Goal: Information Seeking & Learning: Learn about a topic

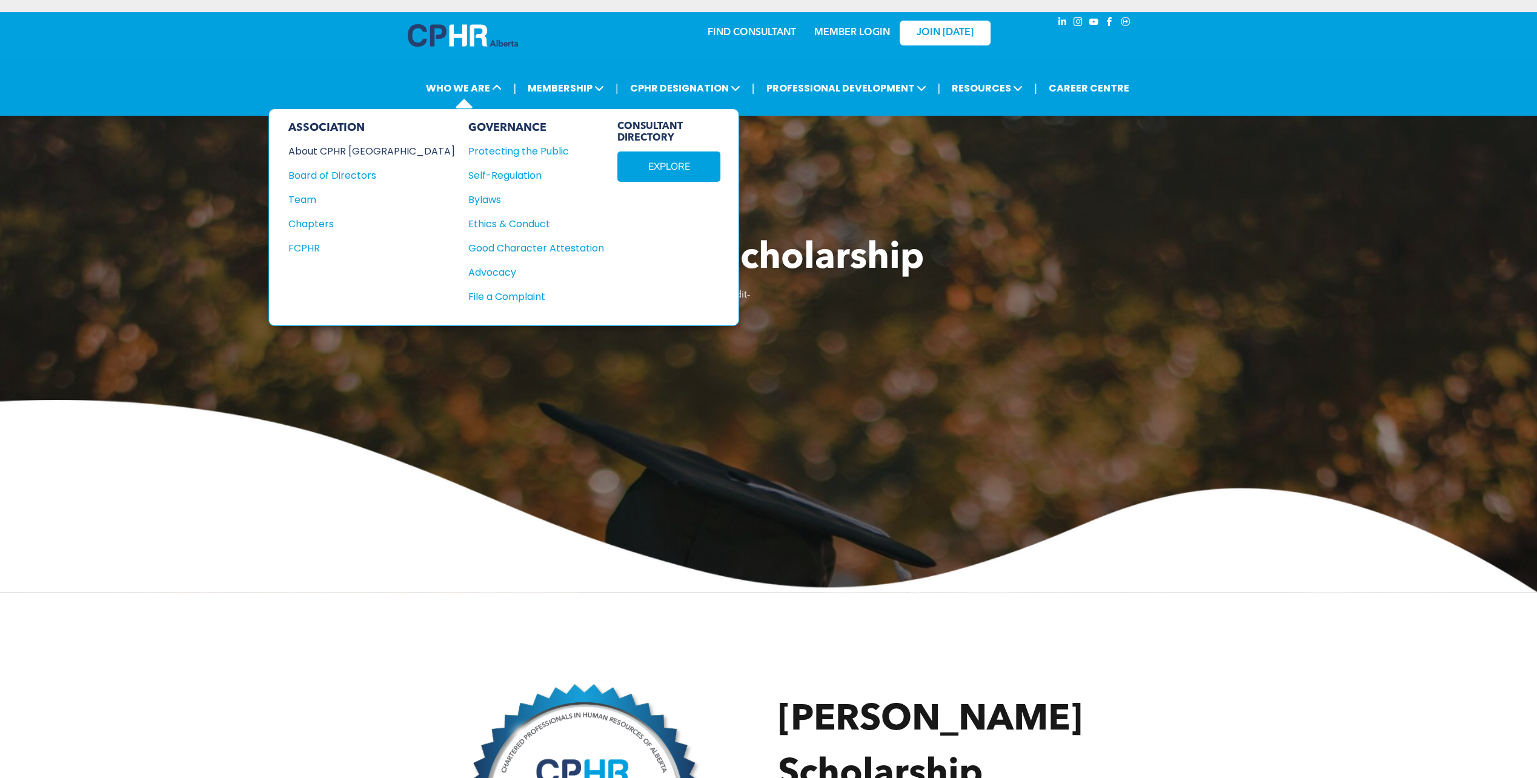
click at [326, 149] on div "About CPHR [GEOGRAPHIC_DATA]" at bounding box center [363, 151] width 150 height 15
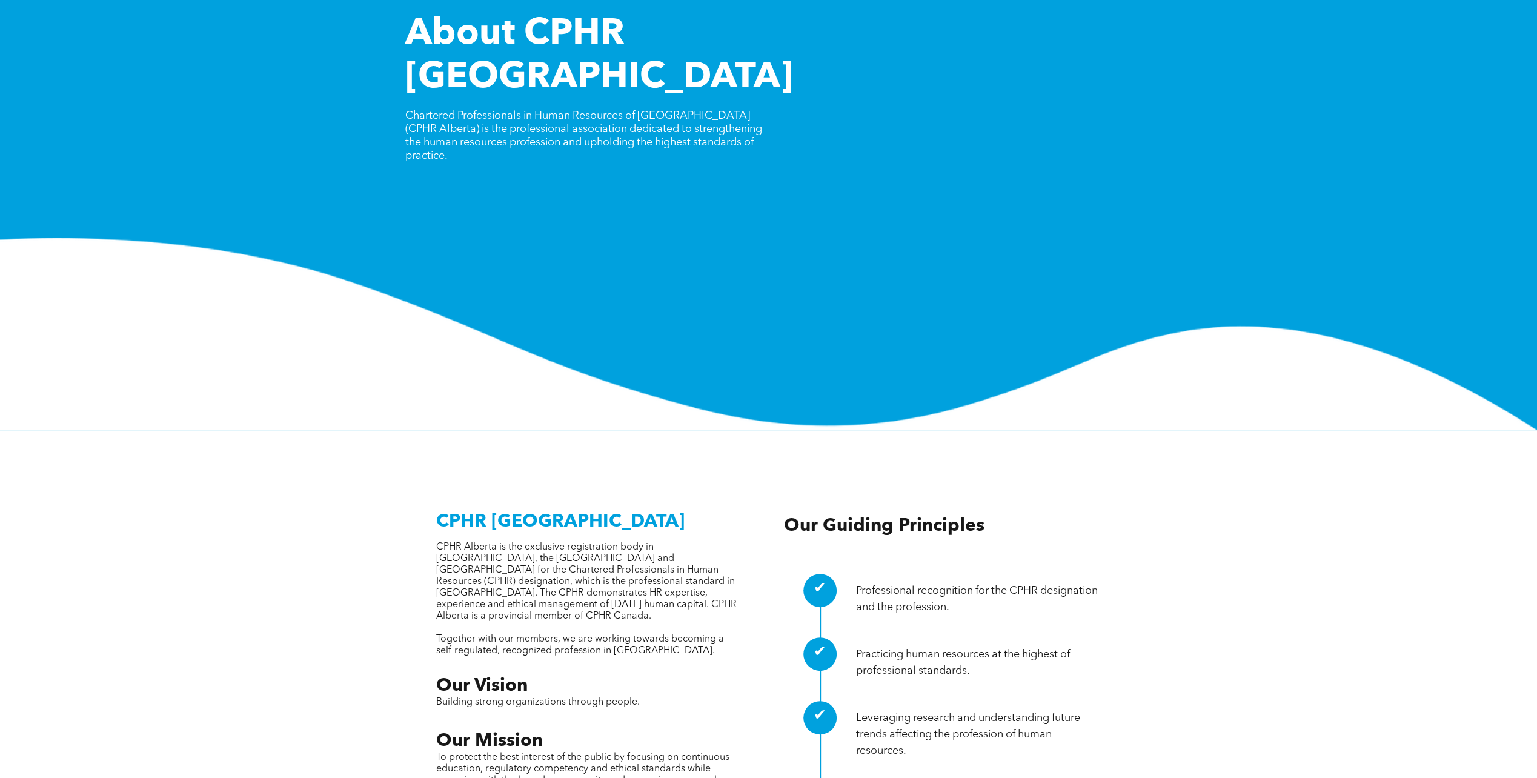
scroll to position [121, 0]
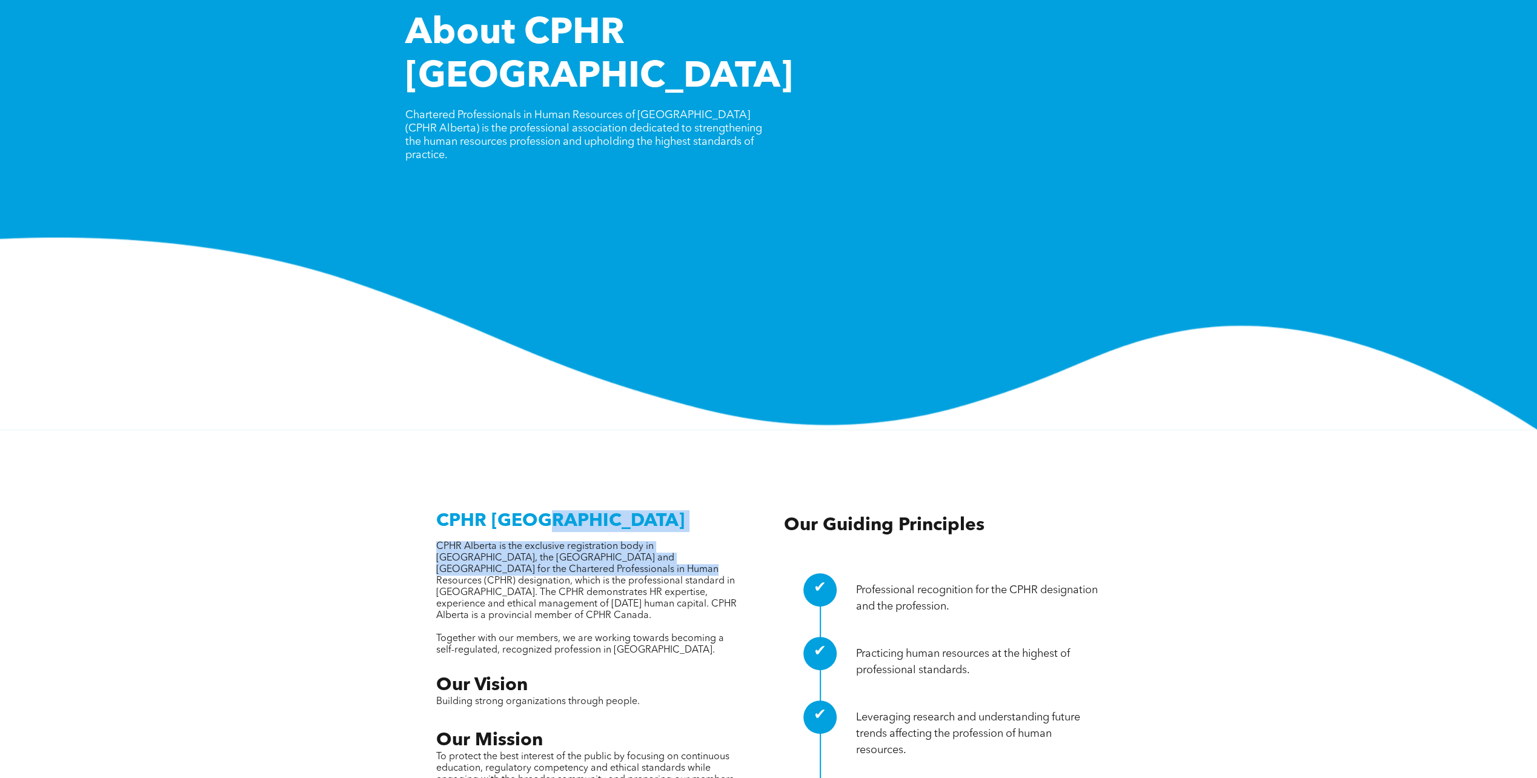
drag, startPoint x: 543, startPoint y: 511, endPoint x: 540, endPoint y: 469, distance: 41.9
click at [540, 501] on div "CPHR [GEOGRAPHIC_DATA] CPHR Alberta is the exclusive registration body in [GEOG…" at bounding box center [588, 726] width 305 height 451
click at [540, 512] on span "CPHR [GEOGRAPHIC_DATA]" at bounding box center [560, 521] width 248 height 18
click at [497, 542] on span "CPHR Alberta is the exclusive registration body in [GEOGRAPHIC_DATA], the [GEOG…" at bounding box center [586, 581] width 300 height 79
